Goal: Check status

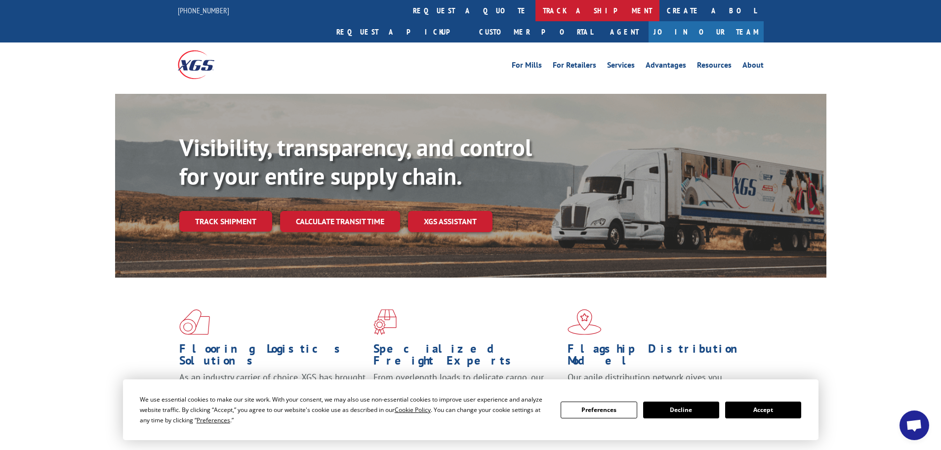
click at [535, 12] on link "track a shipment" at bounding box center [597, 10] width 124 height 21
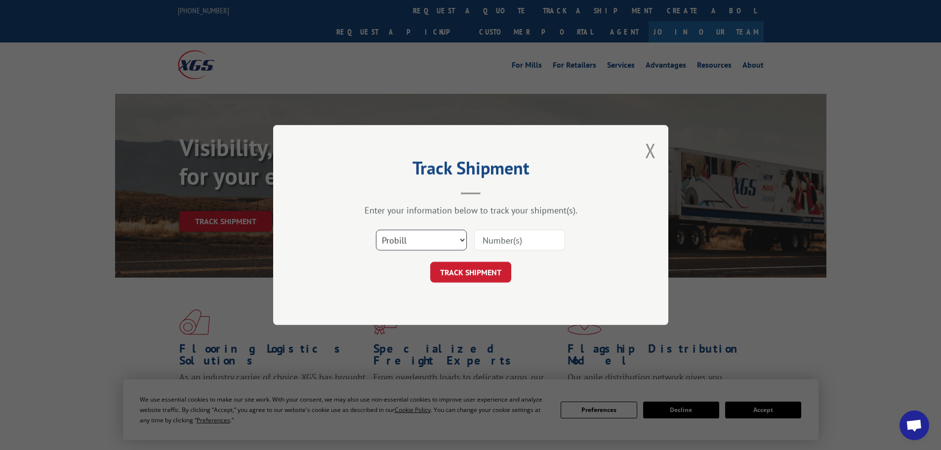
click at [435, 238] on select "Select category... Probill BOL PO" at bounding box center [421, 240] width 91 height 21
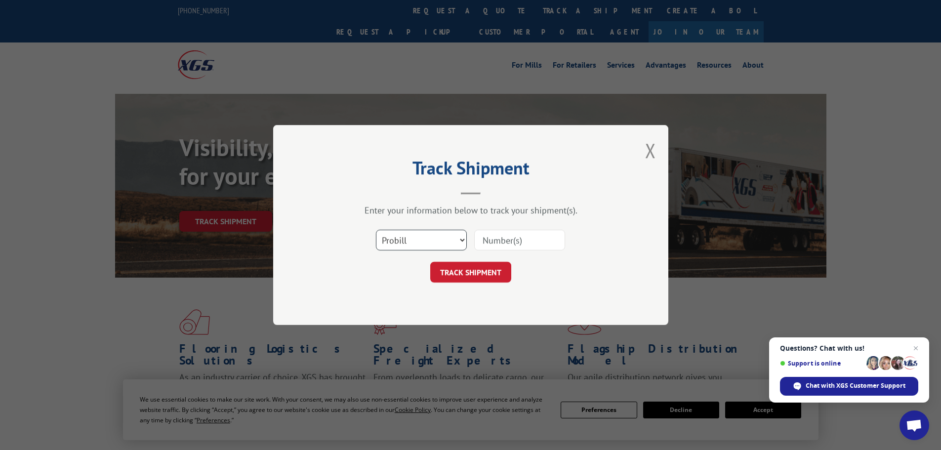
click at [376, 230] on select "Select category... Probill BOL PO" at bounding box center [421, 240] width 91 height 21
click at [491, 234] on input at bounding box center [519, 240] width 91 height 21
paste input "17524241"
type input "17524241"
click at [490, 270] on button "TRACK SHIPMENT" at bounding box center [470, 272] width 81 height 21
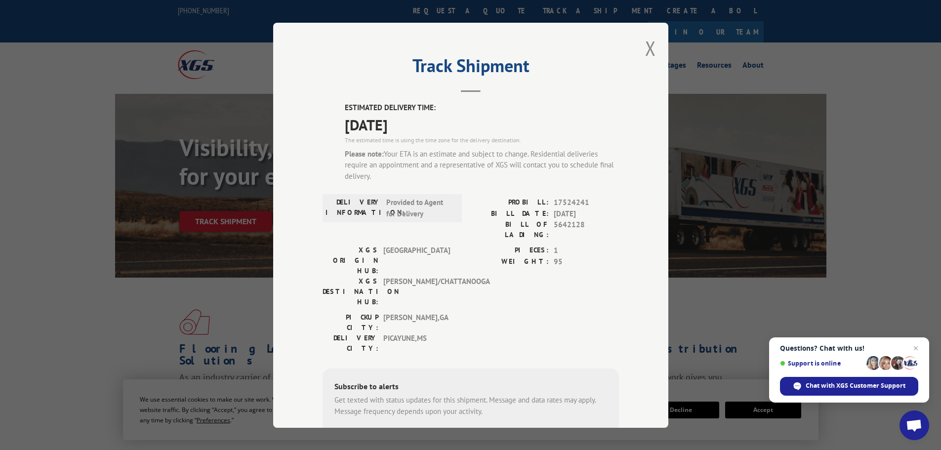
click at [827, 132] on div "Track Shipment ESTIMATED DELIVERY TIME: [DATE] The estimated time is using the …" at bounding box center [470, 225] width 941 height 450
drag, startPoint x: 933, startPoint y: 0, endPoint x: 521, endPoint y: 137, distance: 434.0
click at [521, 137] on div "The estimated time is using the time zone for the delivery destination." at bounding box center [482, 139] width 274 height 9
drag, startPoint x: 517, startPoint y: 202, endPoint x: 591, endPoint y: 202, distance: 73.6
click at [591, 202] on div "PROBILL: 17524241" at bounding box center [545, 202] width 148 height 11
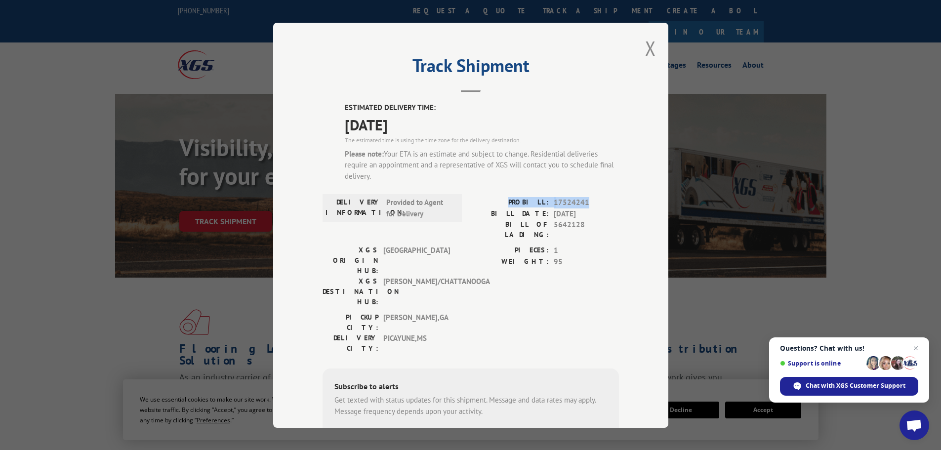
copy div "PROBILL: 17524241"
